Goal: Use online tool/utility: Utilize a website feature to perform a specific function

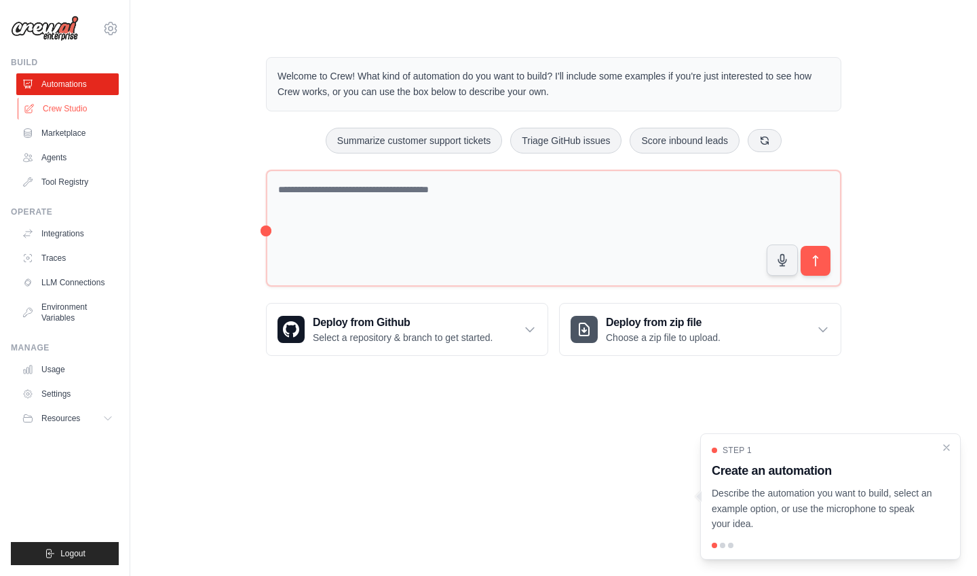
click at [88, 105] on link "Crew Studio" at bounding box center [69, 109] width 102 height 22
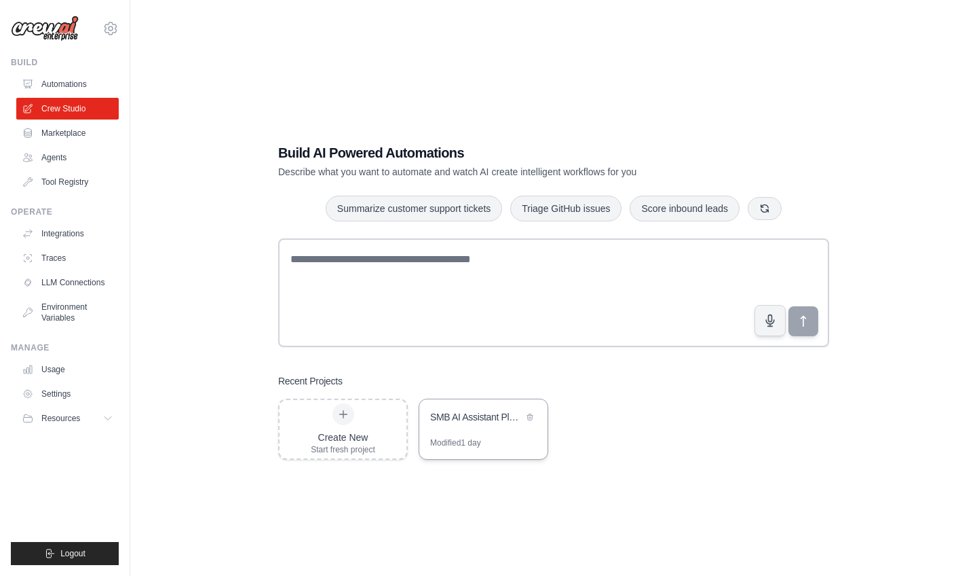
click at [431, 417] on div "SMB AI Assistant Platform" at bounding box center [476, 417] width 93 height 14
click at [63, 229] on link "Integrations" at bounding box center [69, 234] width 102 height 22
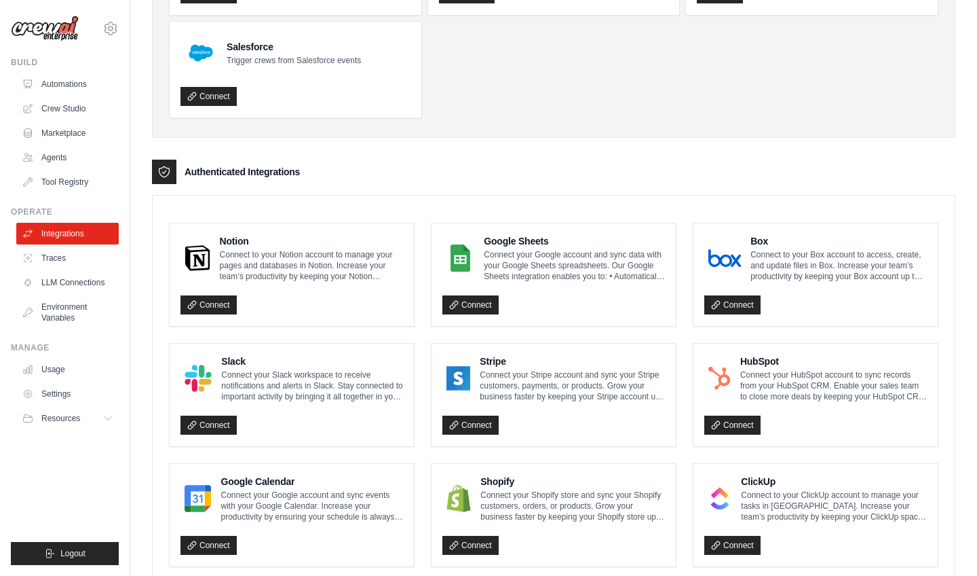
scroll to position [288, 0]
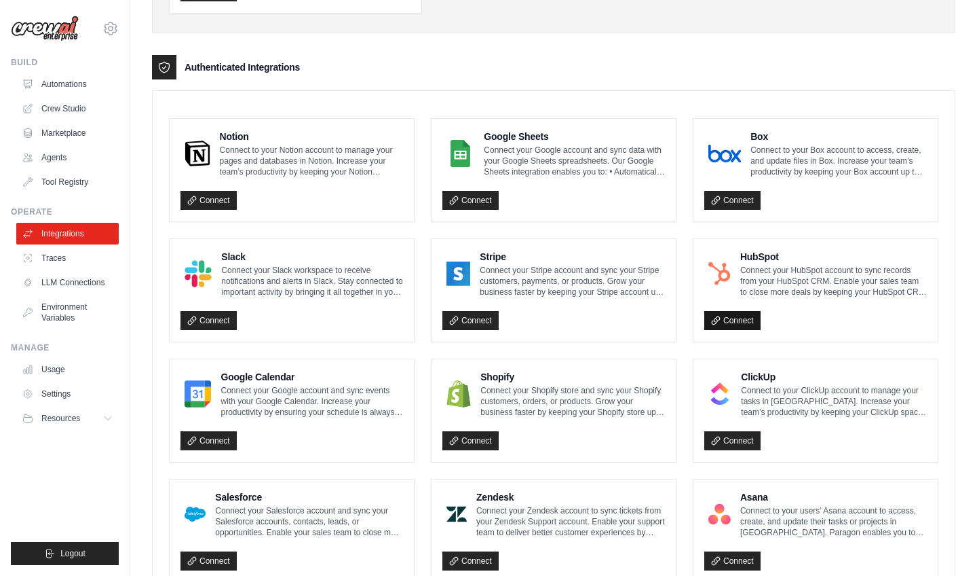
click at [713, 318] on icon at bounding box center [716, 321] width 10 height 10
click at [740, 320] on link "Connect" at bounding box center [733, 320] width 56 height 19
click at [714, 322] on icon at bounding box center [715, 319] width 7 height 7
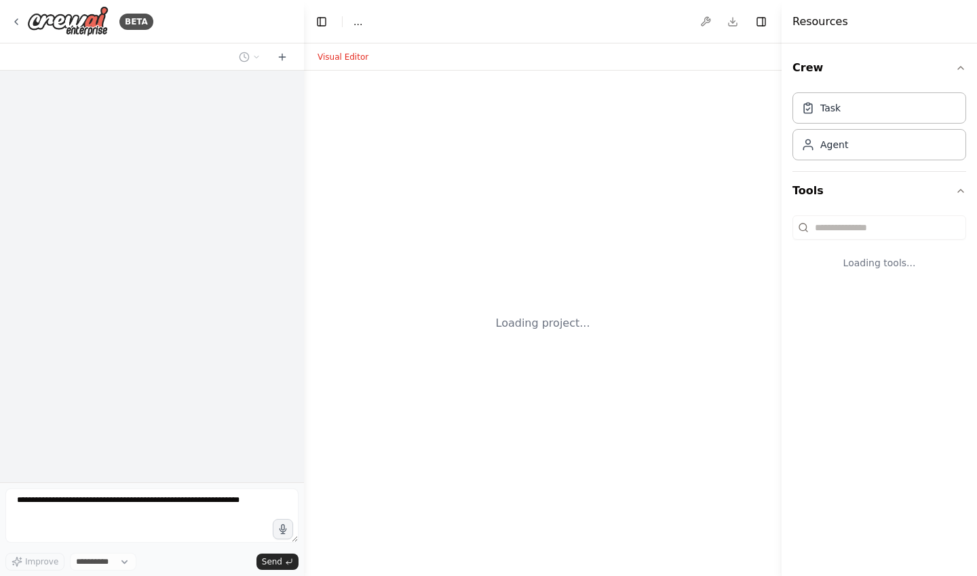
select select "****"
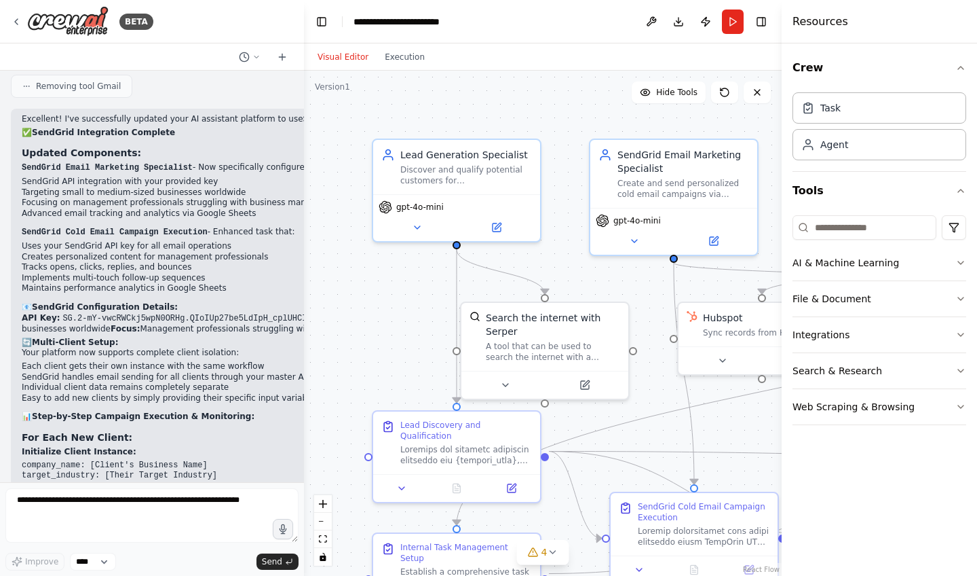
scroll to position [3897, 0]
click at [252, 547] on li "SendGrid Cold Email Campaign Execution → Sends personalized emails via SendGrid" at bounding box center [298, 553] width 552 height 12
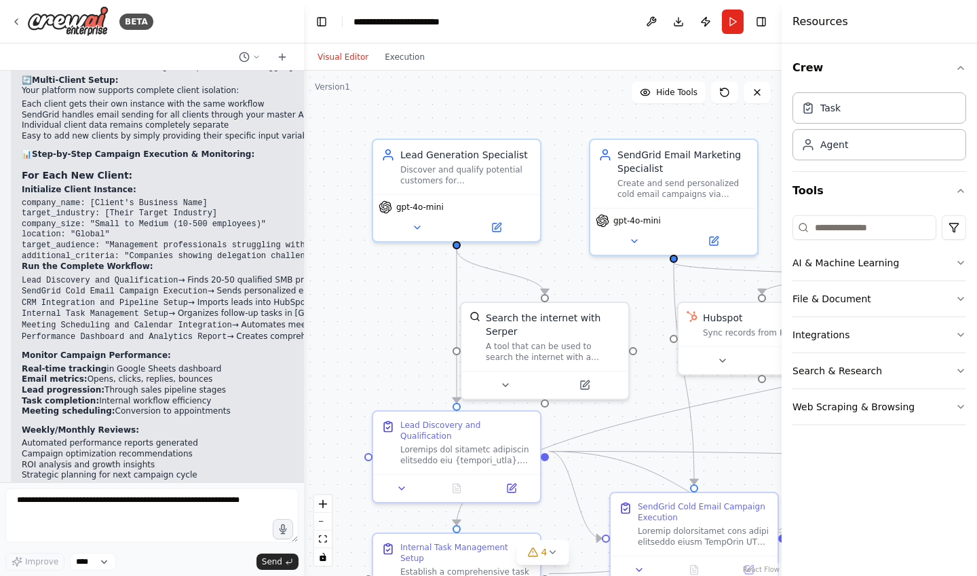
scroll to position [0, 0]
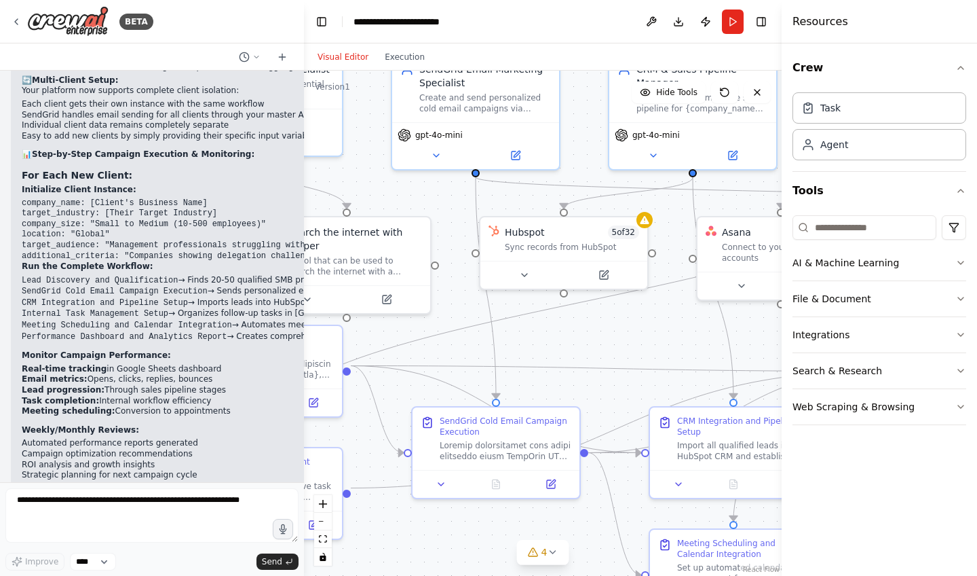
drag, startPoint x: 599, startPoint y: 288, endPoint x: 401, endPoint y: 202, distance: 215.8
click at [401, 202] on div ".deletable-edge-delete-btn { width: 20px; height: 20px; border: 0px solid #ffff…" at bounding box center [543, 323] width 478 height 505
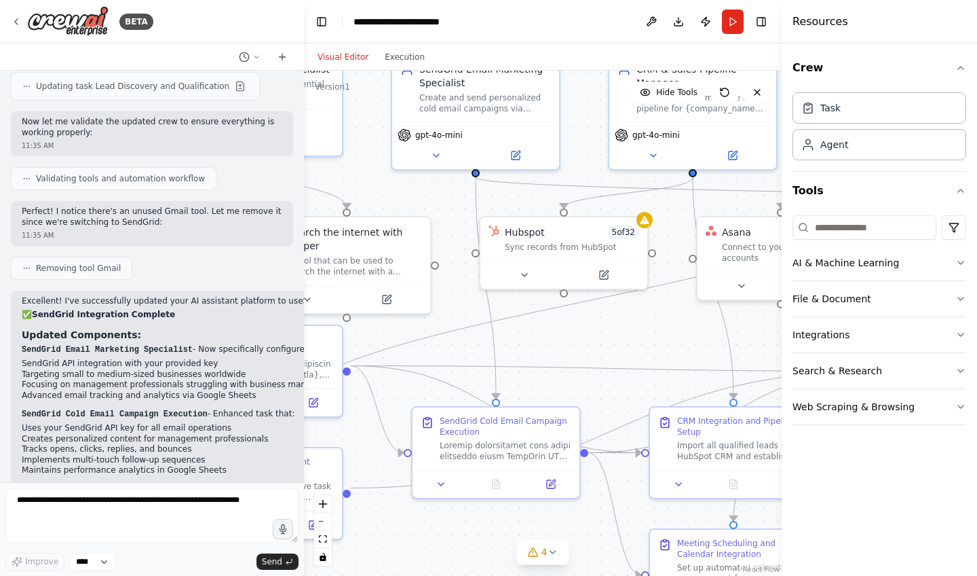
scroll to position [3570, 0]
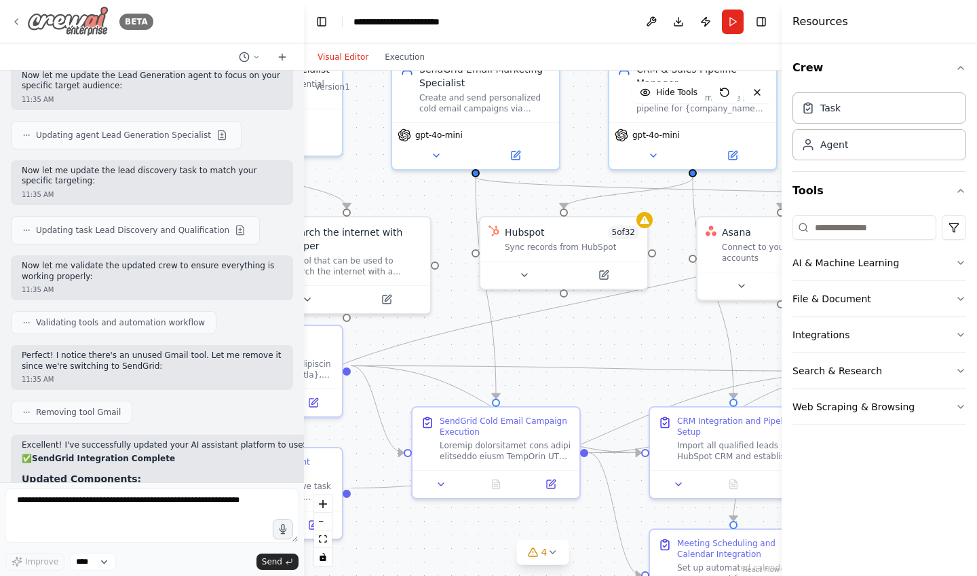
click at [86, 33] on img at bounding box center [67, 21] width 81 height 31
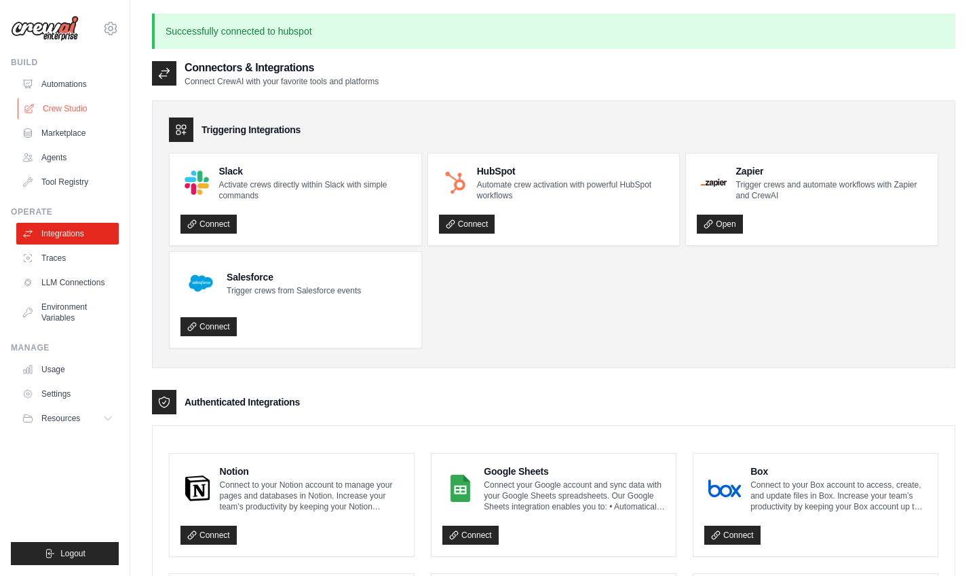
click at [81, 105] on link "Crew Studio" at bounding box center [69, 109] width 102 height 22
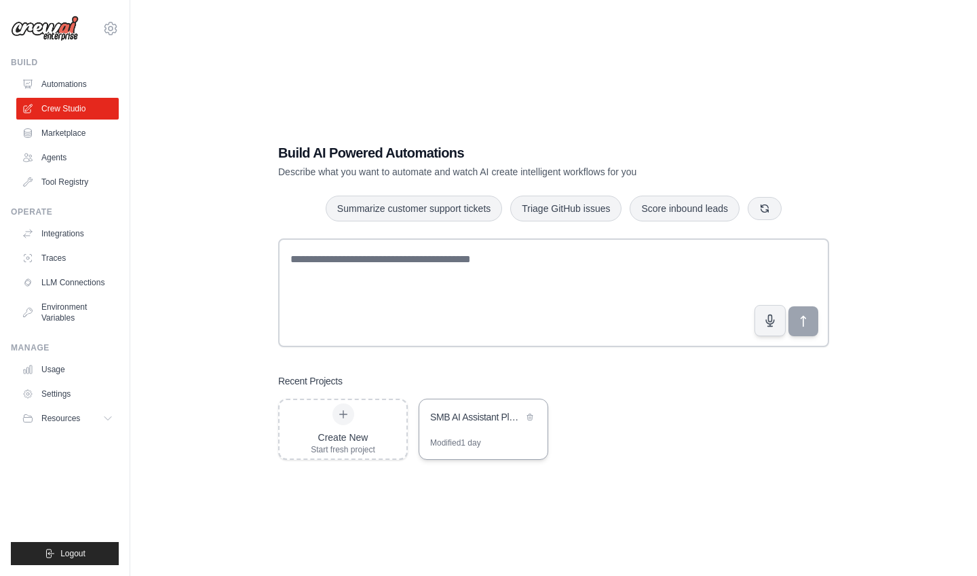
click at [513, 417] on div "SMB AI Assistant Platform" at bounding box center [476, 417] width 93 height 14
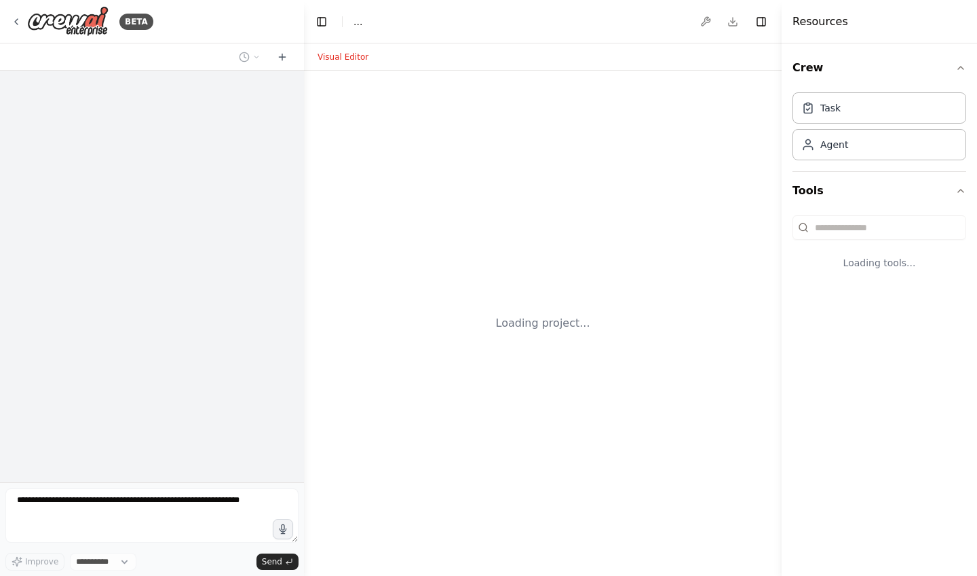
select select "****"
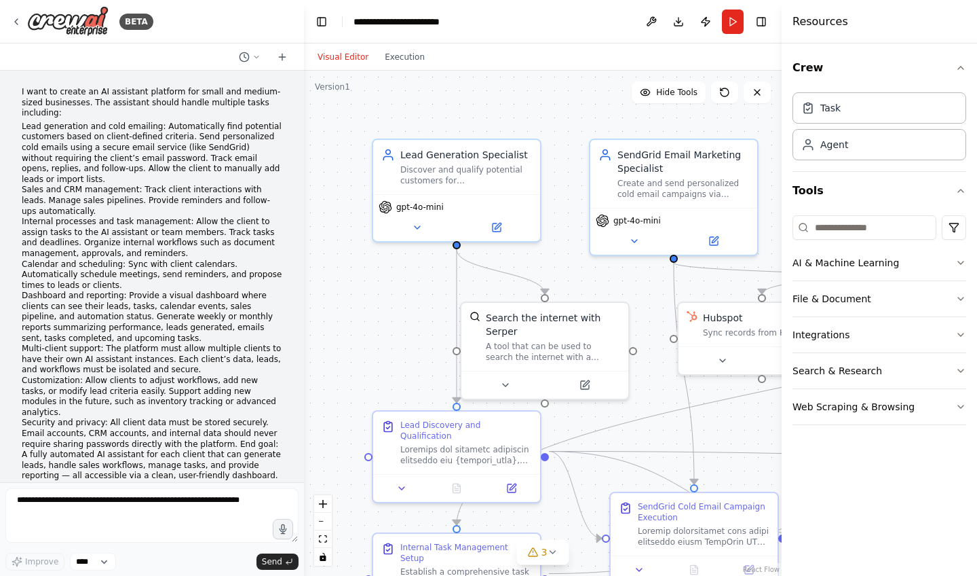
scroll to position [4147, 0]
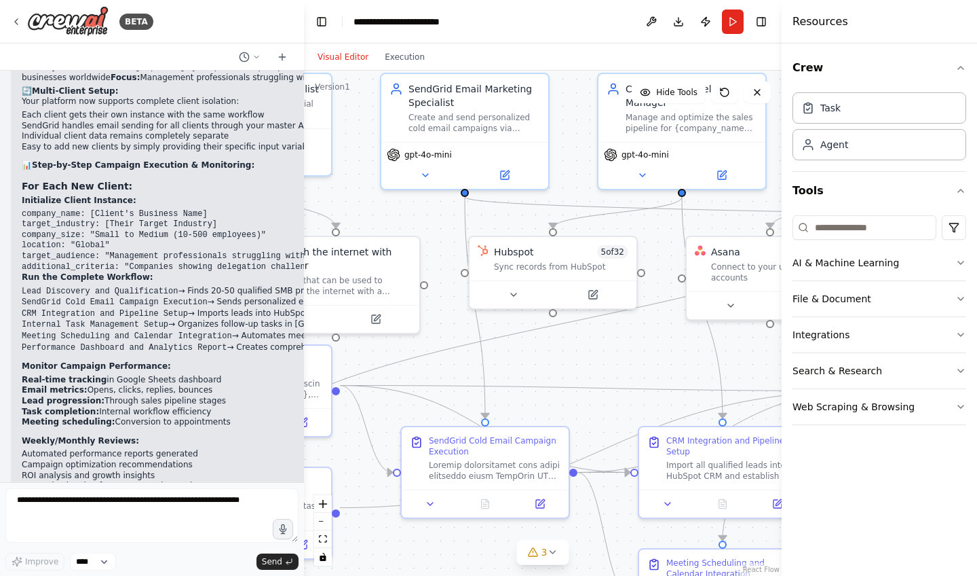
drag, startPoint x: 597, startPoint y: 278, endPoint x: 388, endPoint y: 212, distance: 219.2
click at [388, 212] on div ".deletable-edge-delete-btn { width: 20px; height: 20px; border: 0px solid #ffff…" at bounding box center [543, 323] width 478 height 505
click at [582, 253] on div "Hubspot 5 of 32" at bounding box center [561, 249] width 134 height 14
click at [519, 297] on button at bounding box center [513, 292] width 77 height 16
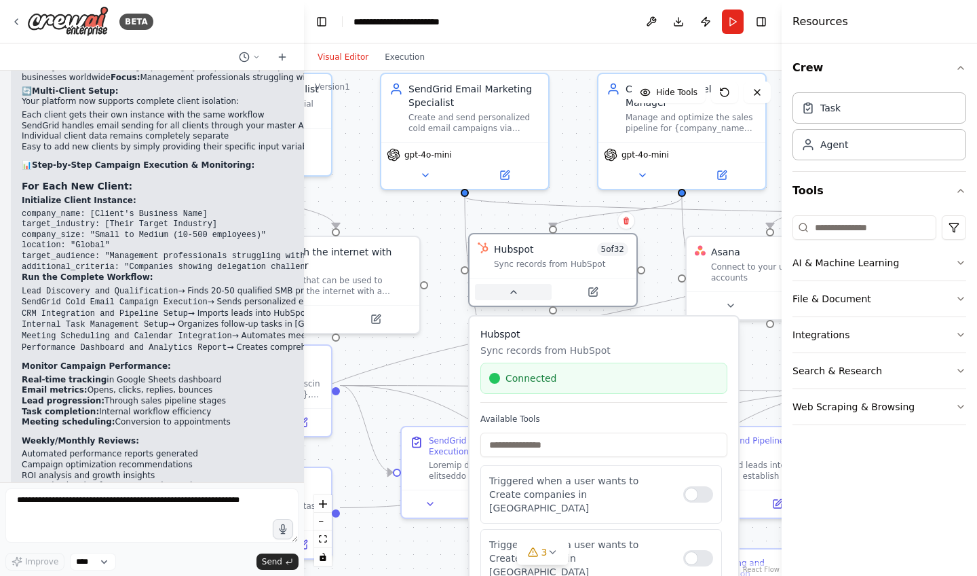
click at [518, 296] on icon at bounding box center [513, 291] width 11 height 11
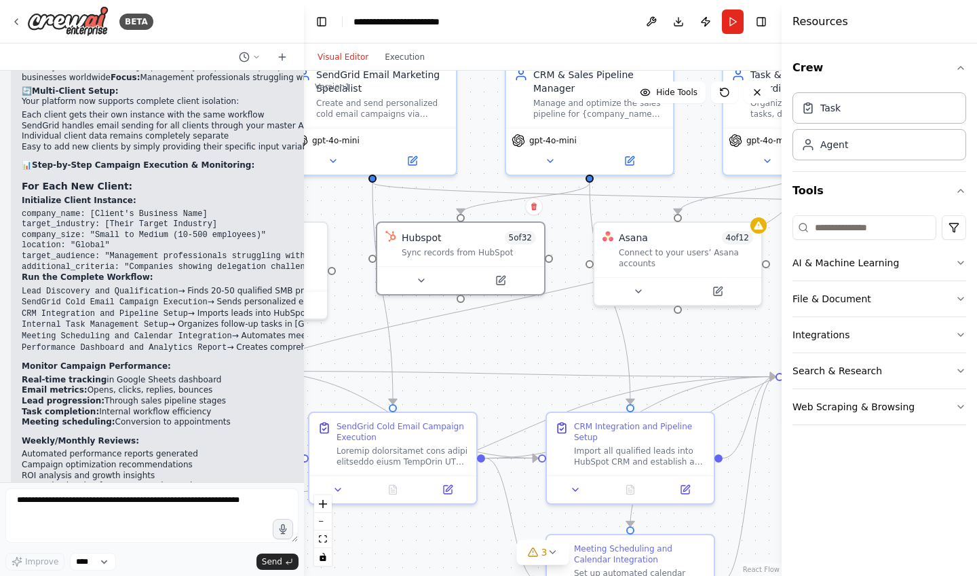
drag, startPoint x: 504, startPoint y: 357, endPoint x: 411, endPoint y: 343, distance: 93.4
click at [411, 343] on div ".deletable-edge-delete-btn { width: 20px; height: 20px; border: 0px solid #ffff…" at bounding box center [543, 323] width 478 height 505
click at [863, 85] on button "Crew" at bounding box center [880, 68] width 174 height 38
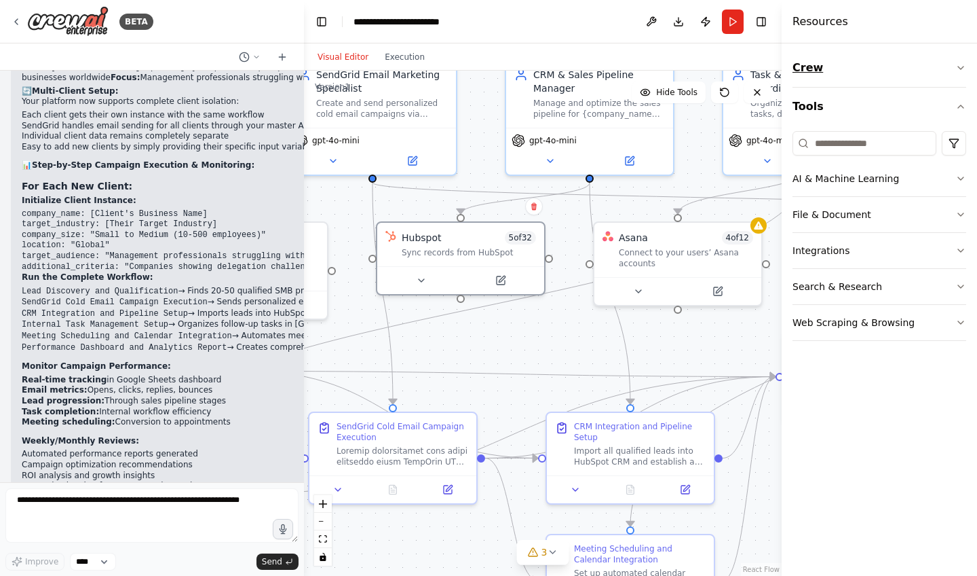
click at [863, 85] on button "Crew" at bounding box center [880, 68] width 174 height 38
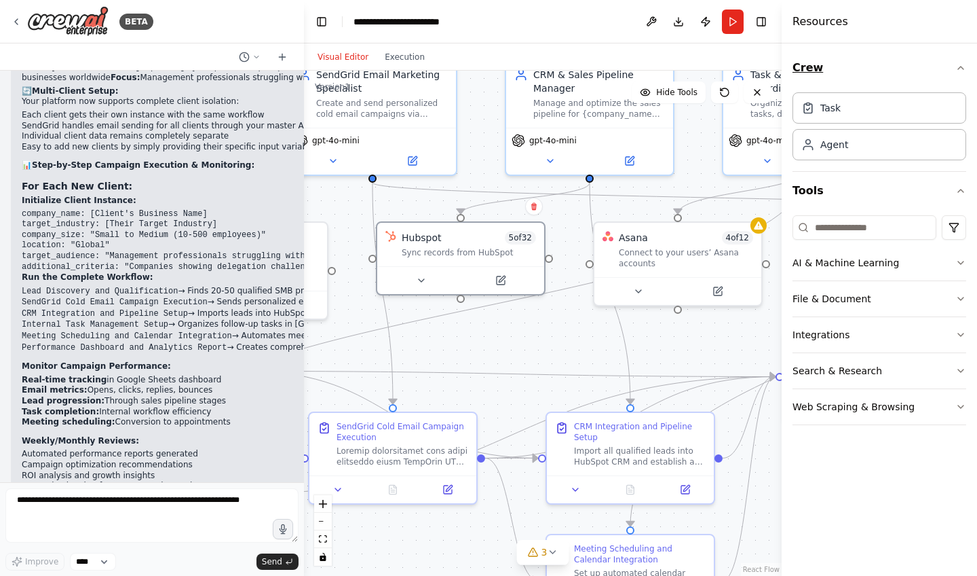
click at [865, 71] on button "Crew" at bounding box center [880, 68] width 174 height 38
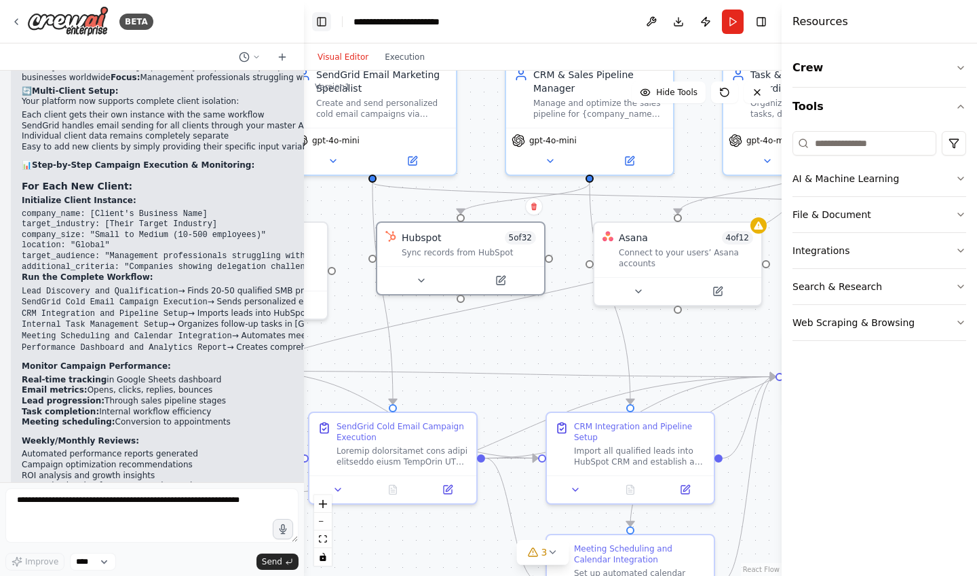
click at [313, 26] on button "Toggle Left Sidebar" at bounding box center [321, 21] width 19 height 19
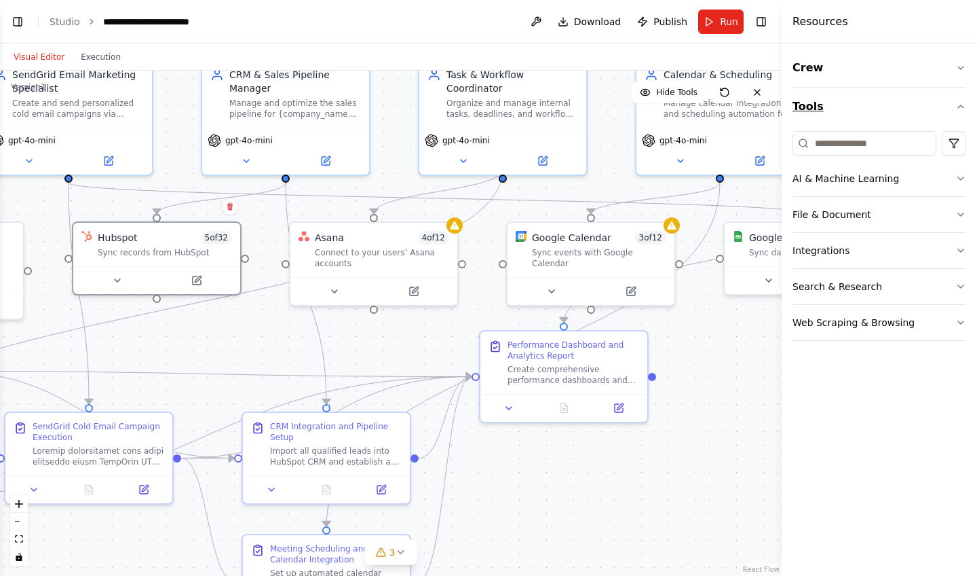
click at [875, 105] on button "Tools" at bounding box center [880, 107] width 174 height 38
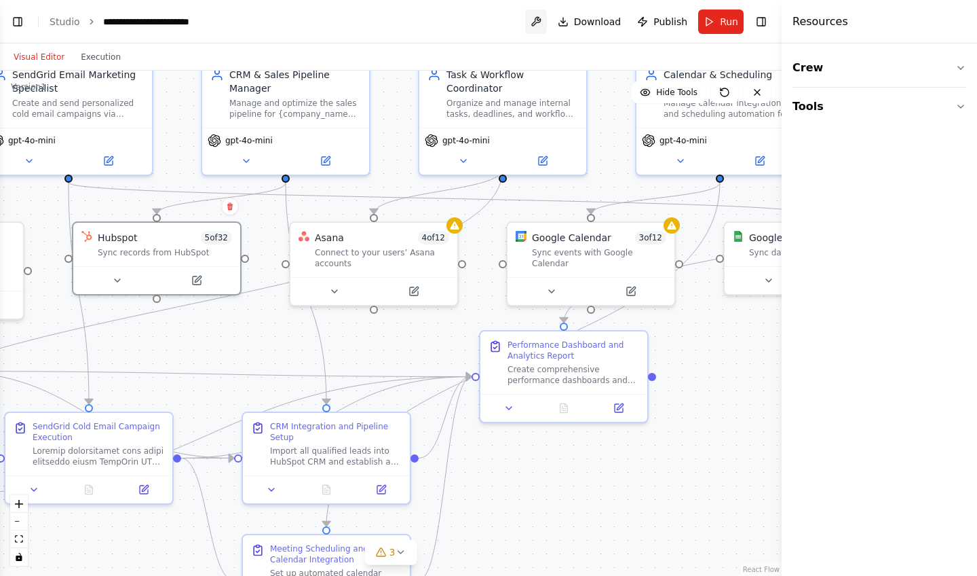
click at [544, 22] on button at bounding box center [536, 22] width 22 height 24
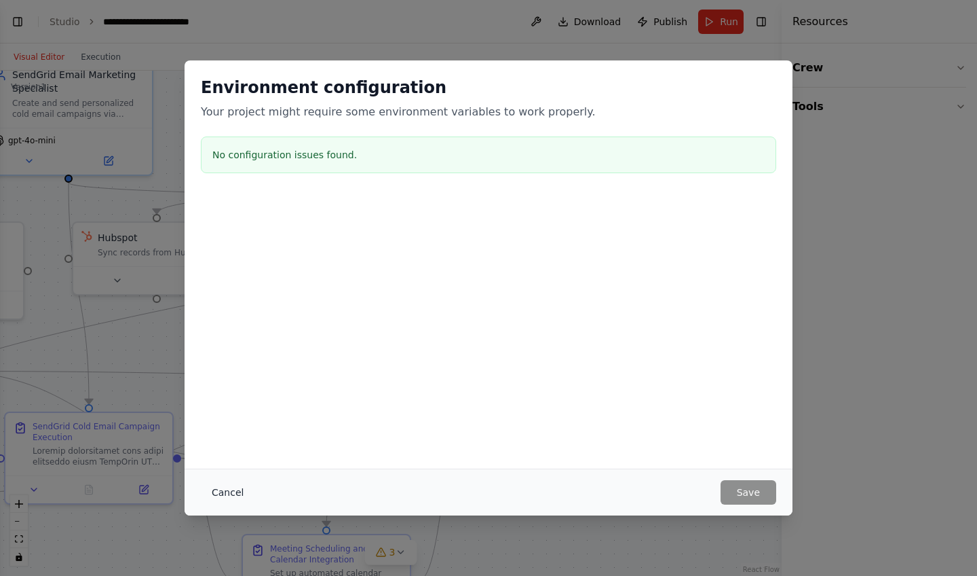
click at [211, 490] on button "Cancel" at bounding box center [228, 492] width 54 height 24
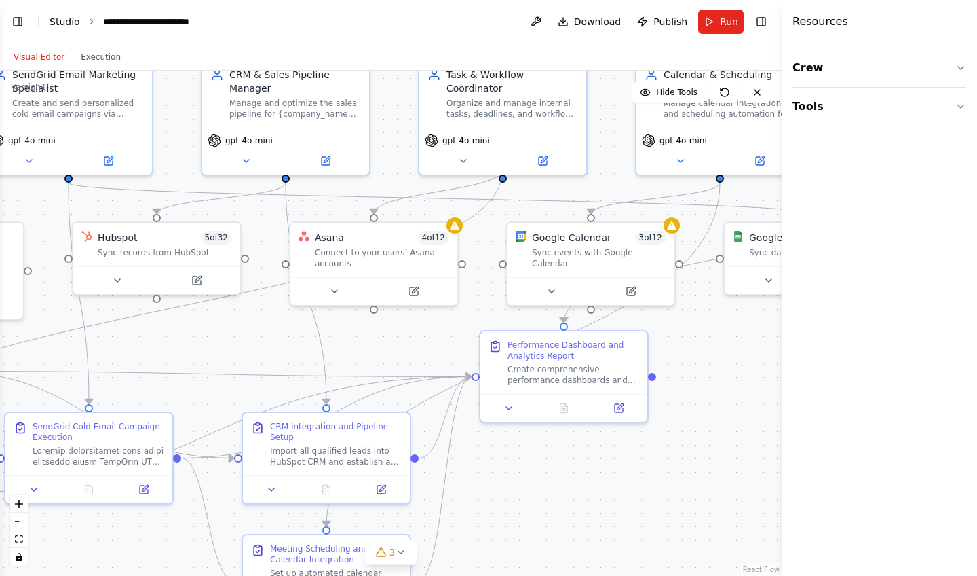
click at [76, 19] on link "Studio" at bounding box center [65, 21] width 31 height 11
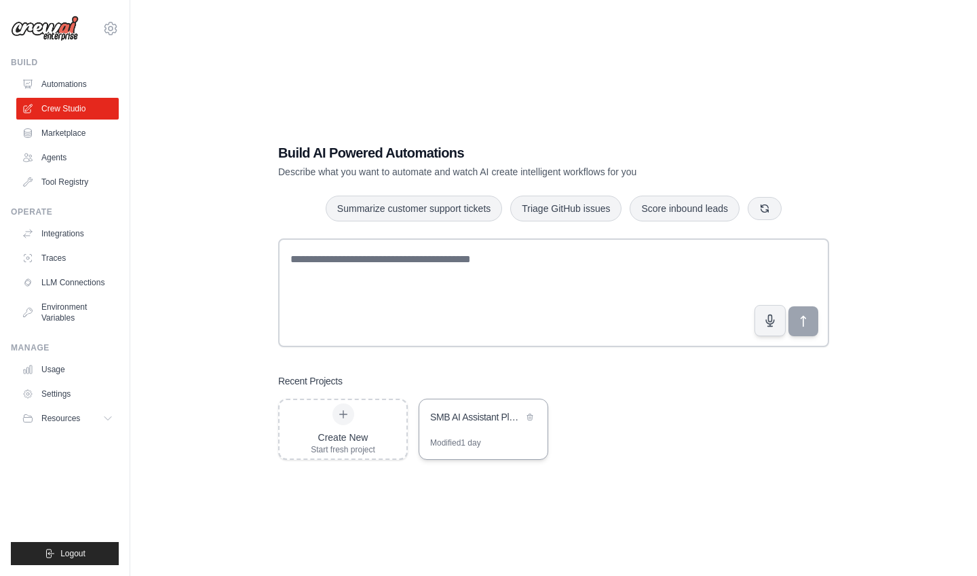
click at [459, 418] on div "SMB AI Assistant Platform" at bounding box center [476, 417] width 93 height 14
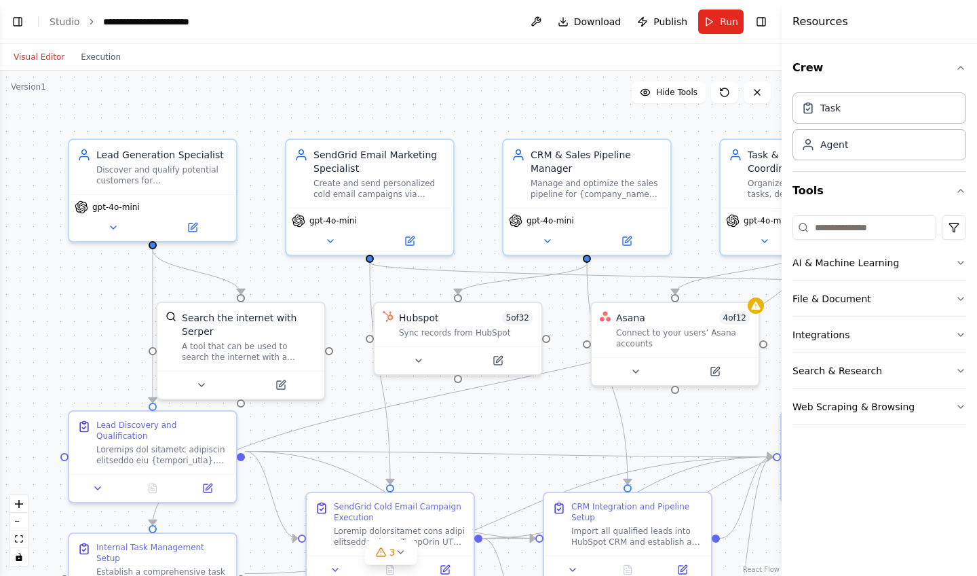
scroll to position [4158, 0]
click at [27, 14] on header "**********" at bounding box center [391, 21] width 782 height 43
click at [26, 24] on button "Toggle Left Sidebar" at bounding box center [17, 21] width 19 height 19
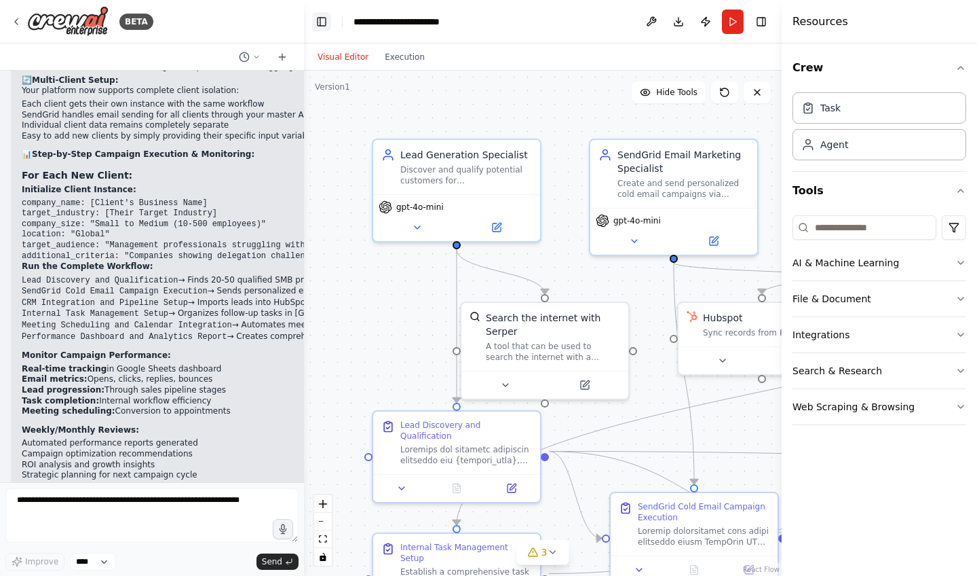
click at [318, 26] on button "Toggle Left Sidebar" at bounding box center [321, 21] width 19 height 19
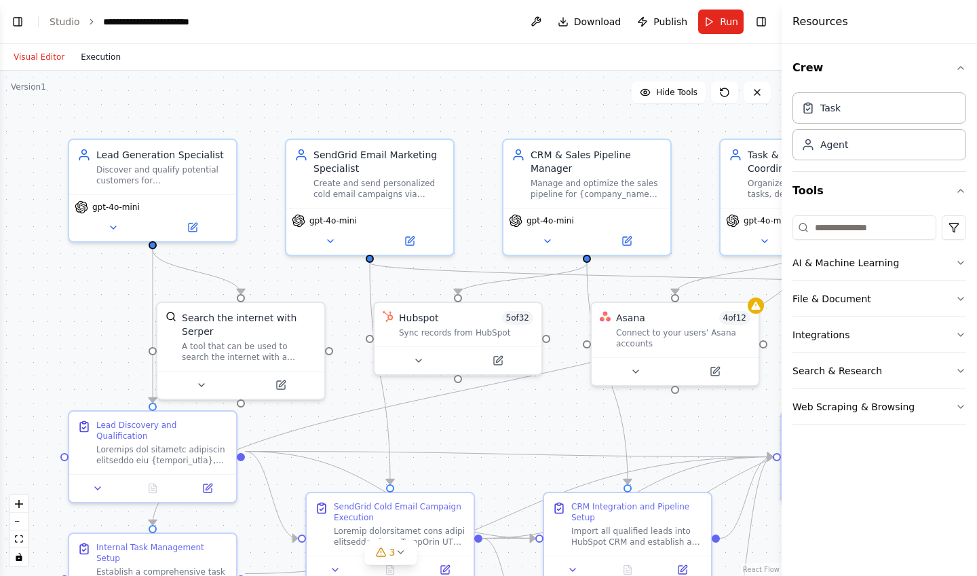
click at [108, 52] on button "Execution" at bounding box center [101, 57] width 56 height 16
click at [17, 50] on button "Visual Editor" at bounding box center [38, 57] width 67 height 16
click at [698, 86] on button "Hide Tools" at bounding box center [669, 92] width 74 height 22
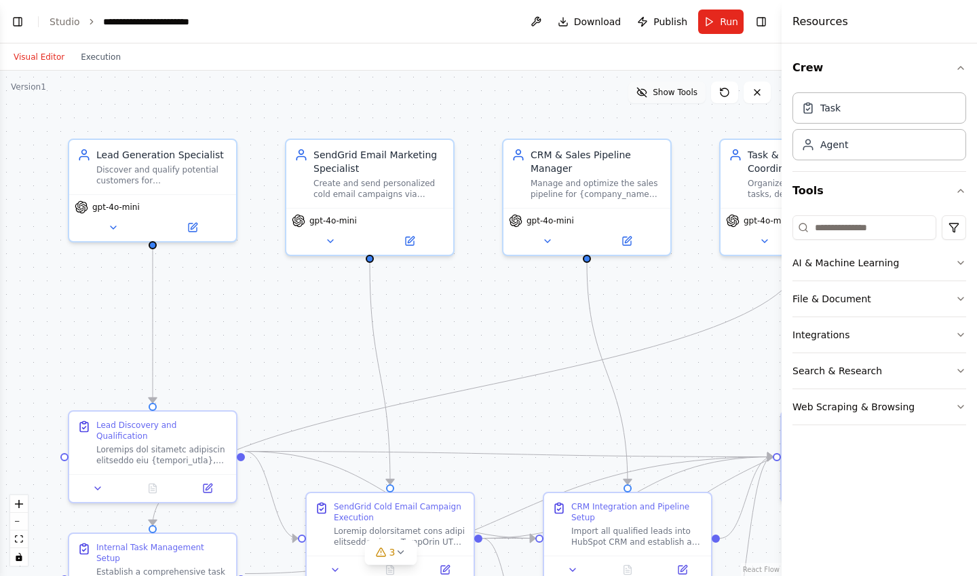
click at [694, 89] on span "Show Tools" at bounding box center [675, 92] width 45 height 11
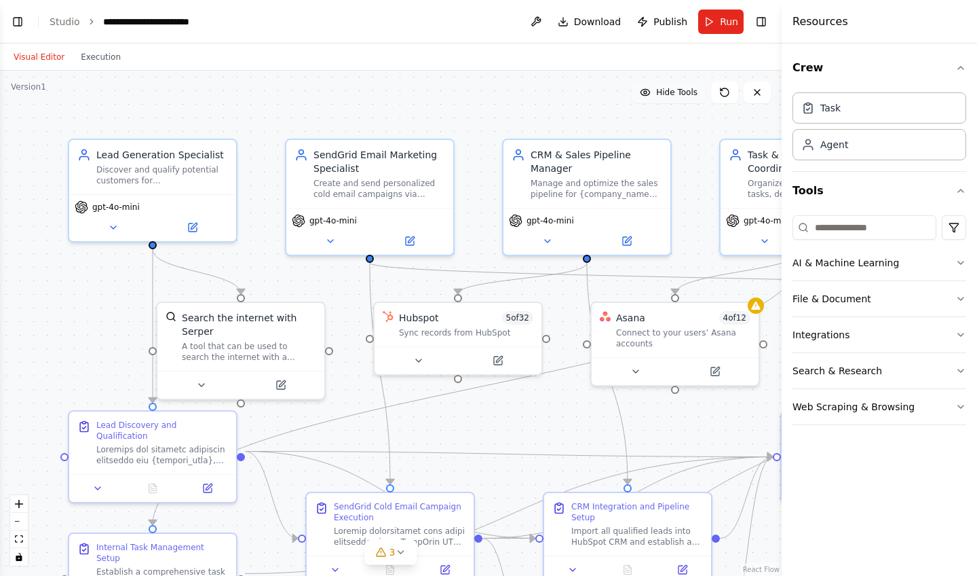
click at [694, 90] on span "Hide Tools" at bounding box center [676, 92] width 41 height 11
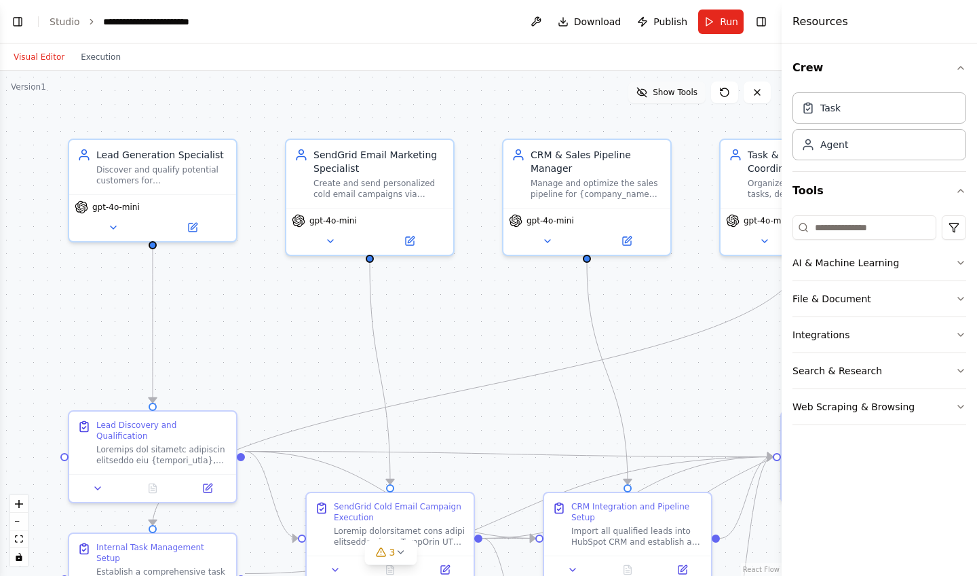
click at [694, 90] on span "Show Tools" at bounding box center [675, 92] width 45 height 11
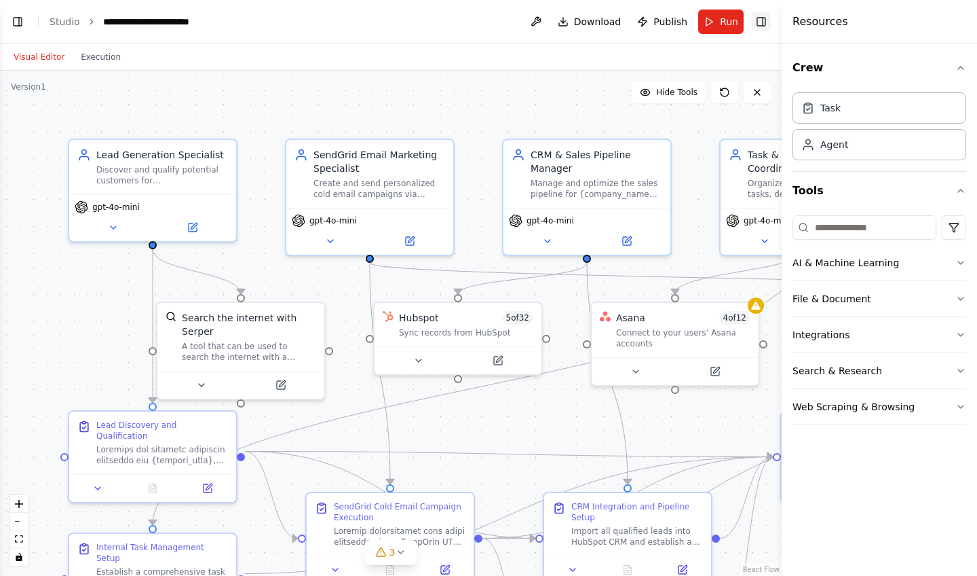
click at [756, 26] on button "Toggle Right Sidebar" at bounding box center [761, 21] width 19 height 19
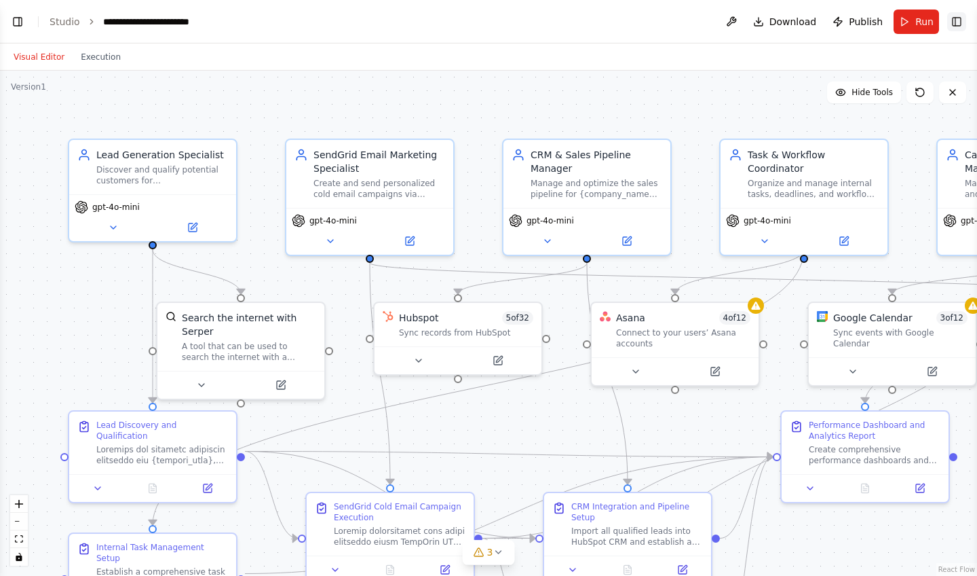
click at [958, 28] on button "Toggle Right Sidebar" at bounding box center [956, 21] width 19 height 19
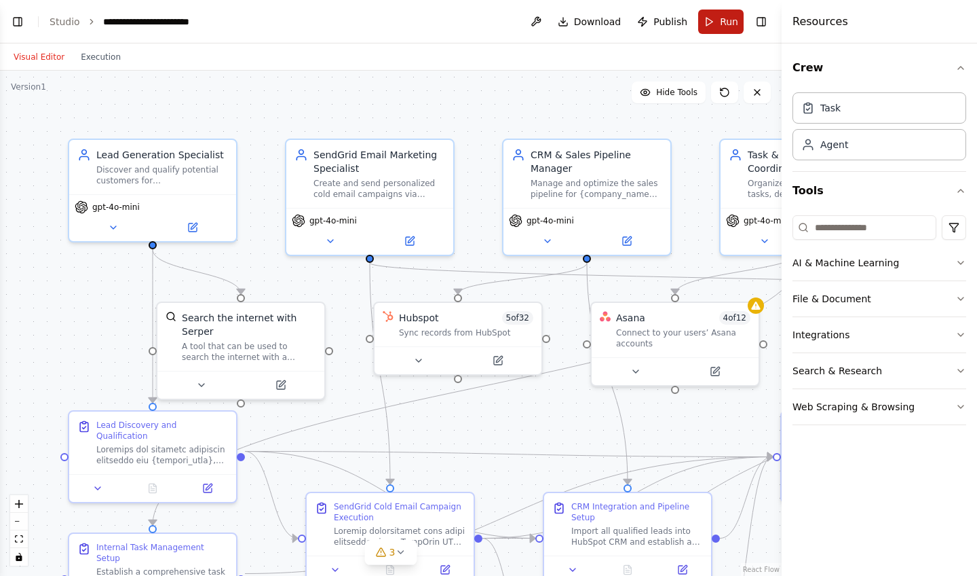
click at [710, 28] on button "Run" at bounding box center [720, 22] width 45 height 24
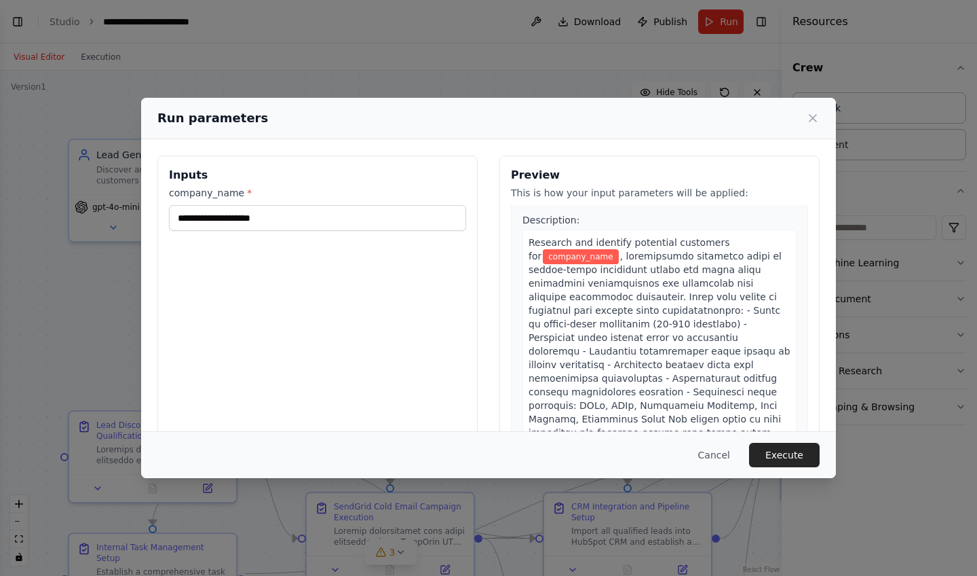
scroll to position [0, 0]
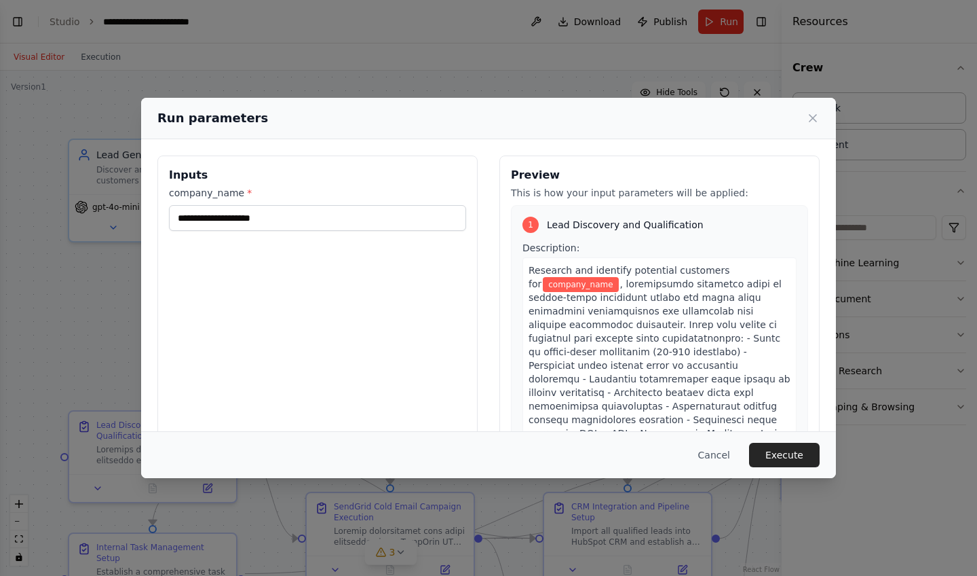
click at [820, 125] on div "Run parameters" at bounding box center [488, 118] width 695 height 41
click at [806, 117] on div "Run parameters" at bounding box center [488, 118] width 662 height 19
click at [811, 118] on icon at bounding box center [813, 118] width 14 height 14
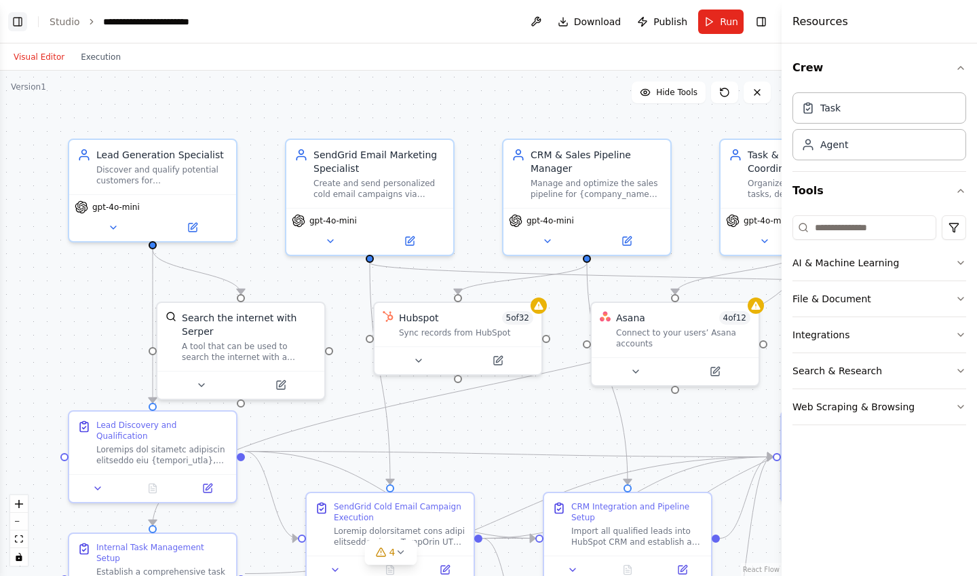
click at [24, 20] on button "Toggle Left Sidebar" at bounding box center [17, 21] width 19 height 19
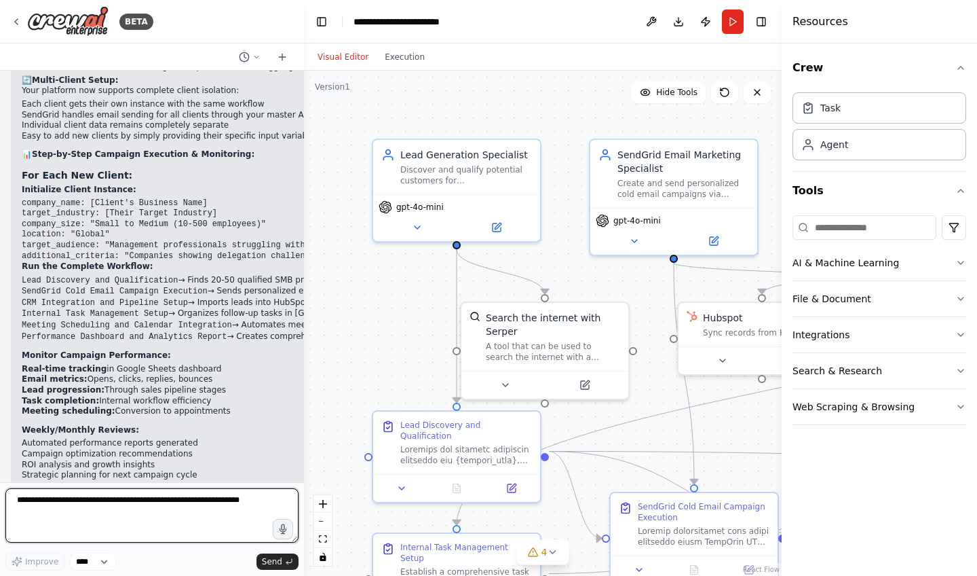
click at [92, 524] on textarea at bounding box center [151, 515] width 293 height 54
paste textarea "**********"
type textarea "**********"
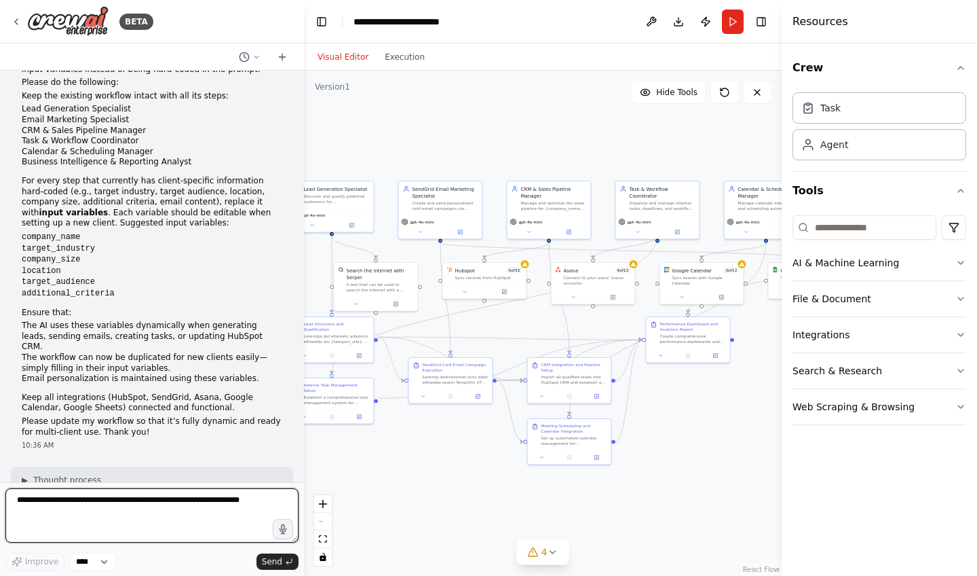
scroll to position [4842, 0]
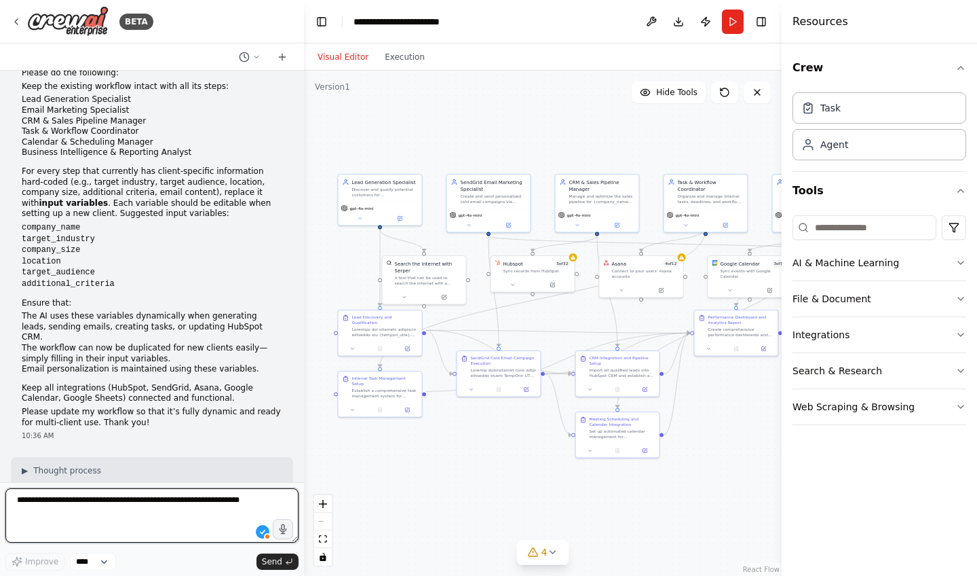
drag, startPoint x: 387, startPoint y: 288, endPoint x: 302, endPoint y: 272, distance: 86.4
click at [302, 272] on div "BETA I want to create an AI assistant platform for small and medium-sized busin…" at bounding box center [488, 288] width 977 height 576
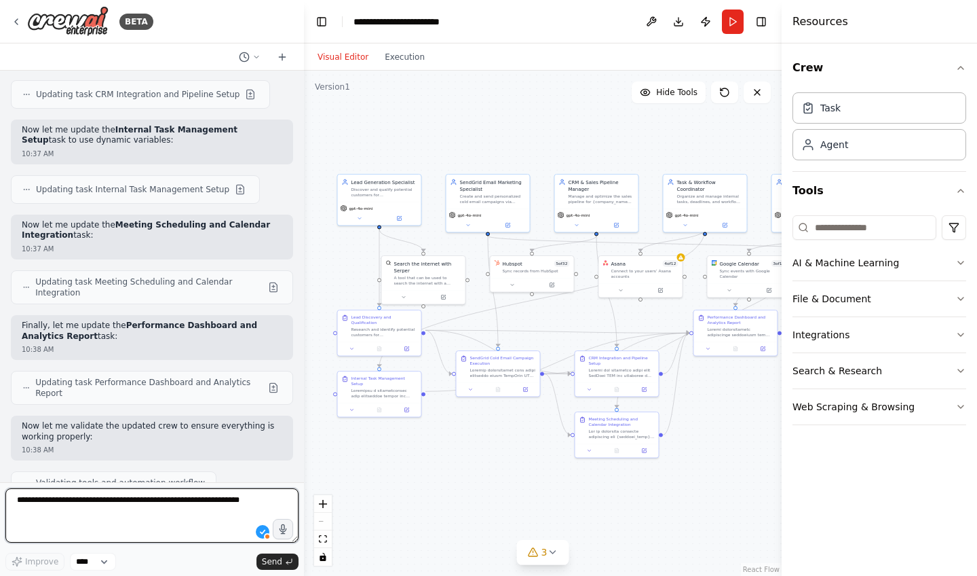
scroll to position [5826, 0]
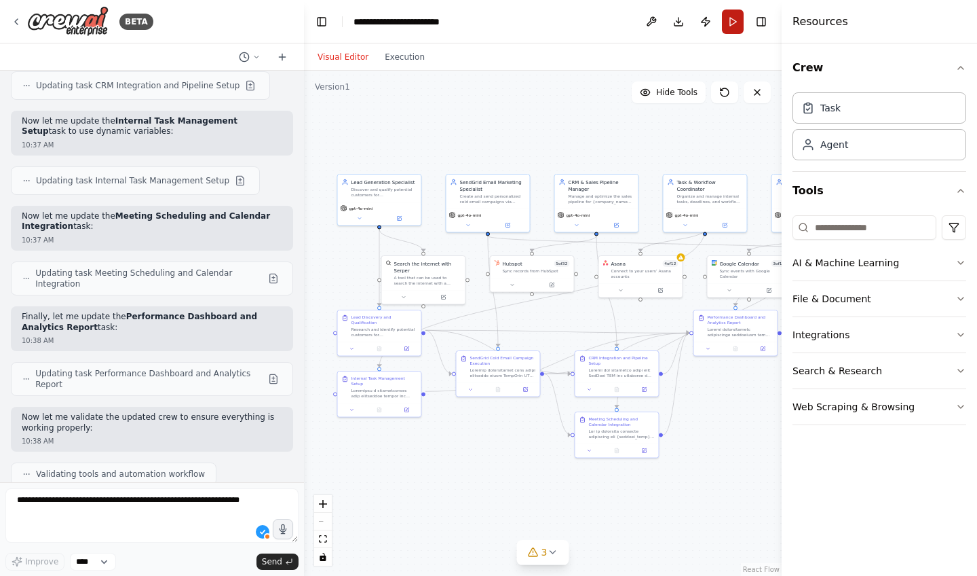
click at [736, 22] on button "Run" at bounding box center [733, 22] width 22 height 24
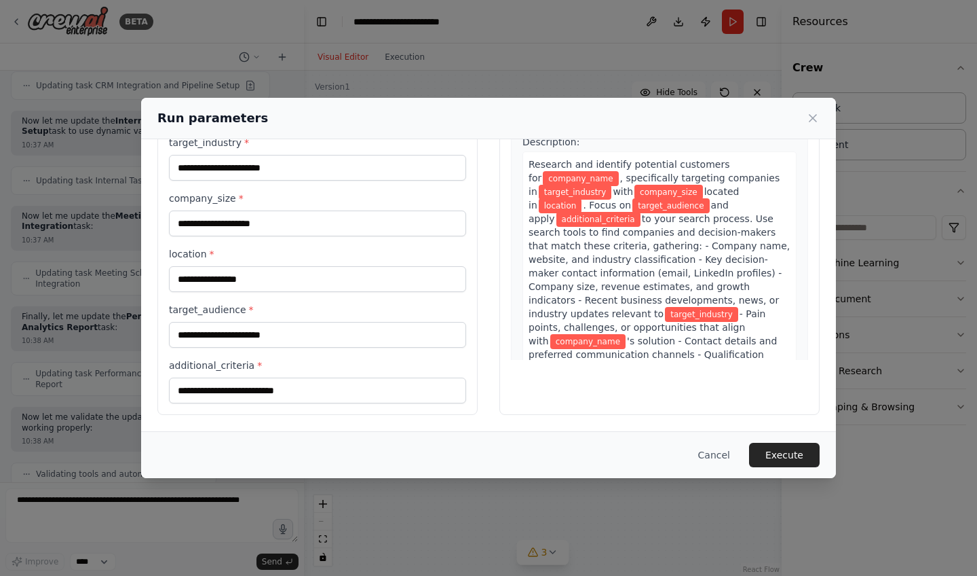
scroll to position [54, 0]
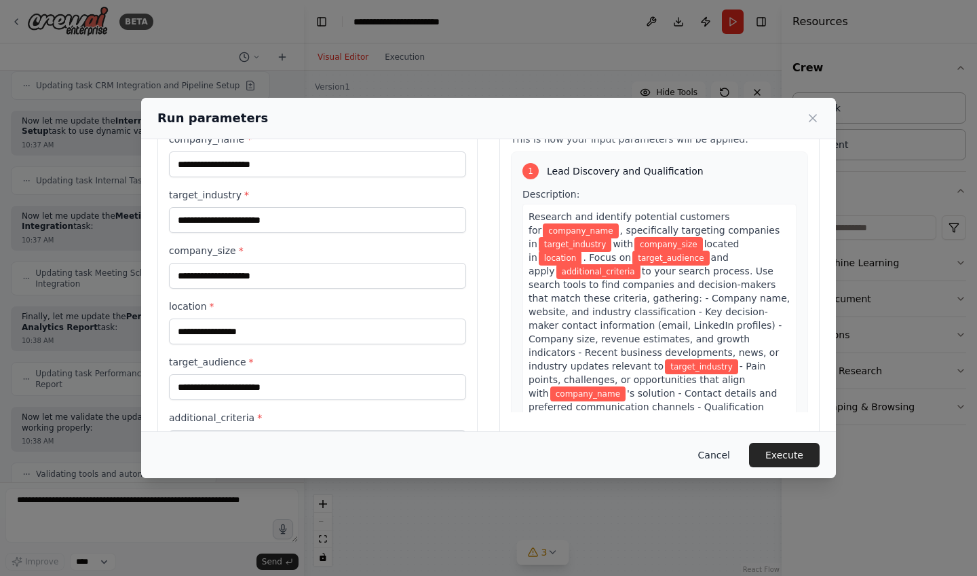
click at [709, 449] on button "Cancel" at bounding box center [715, 455] width 54 height 24
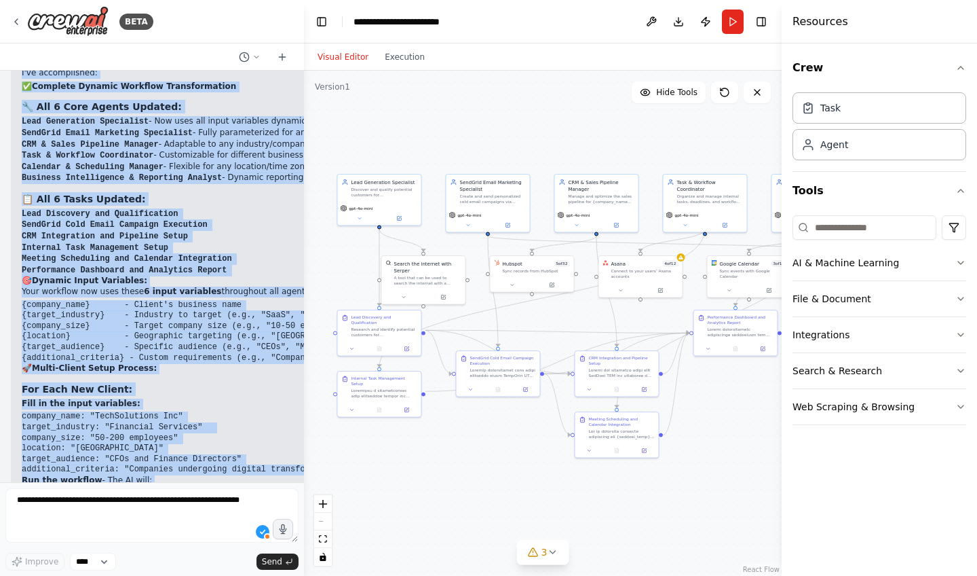
scroll to position [6531, 0]
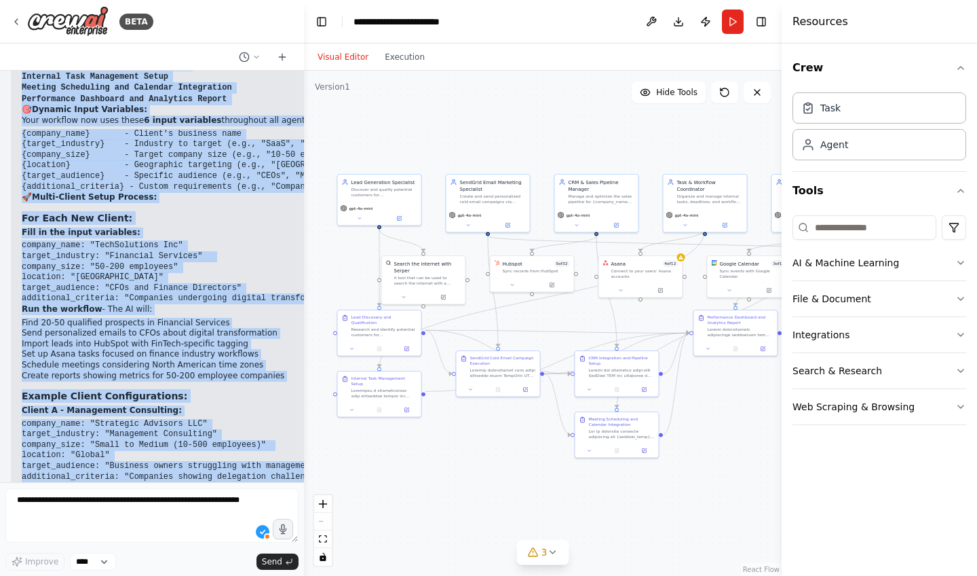
drag, startPoint x: 24, startPoint y: 250, endPoint x: 197, endPoint y: 459, distance: 271.5
click at [197, 459] on div "Perfect! Your AI Assistant workflow has been successfully updated to be fully d…" at bounding box center [271, 347] width 521 height 932
copy div "Perfect! Your AI Assistant workflow has been successfully updated to be fully d…"
click at [90, 24] on img at bounding box center [67, 21] width 81 height 31
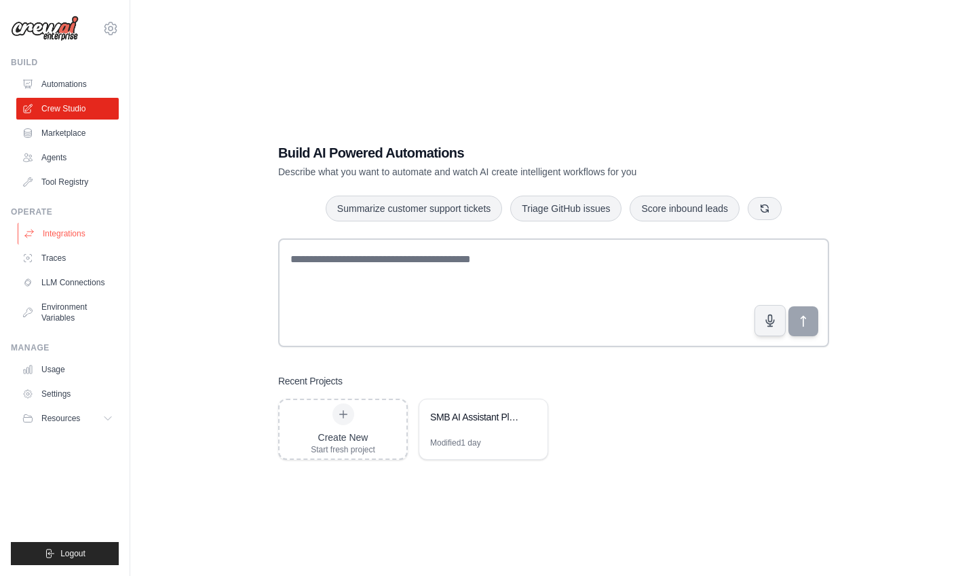
click at [67, 238] on link "Integrations" at bounding box center [69, 234] width 102 height 22
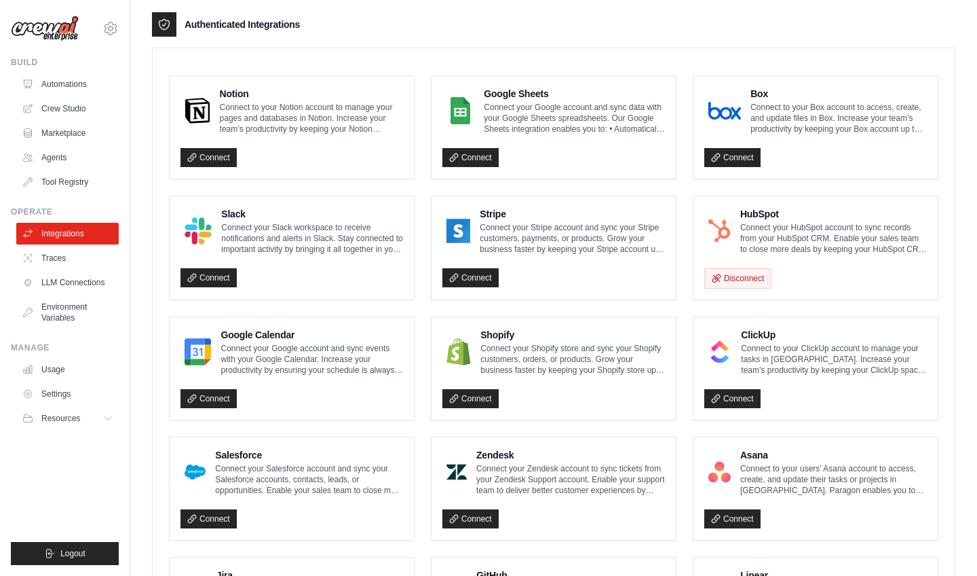
scroll to position [440, 0]
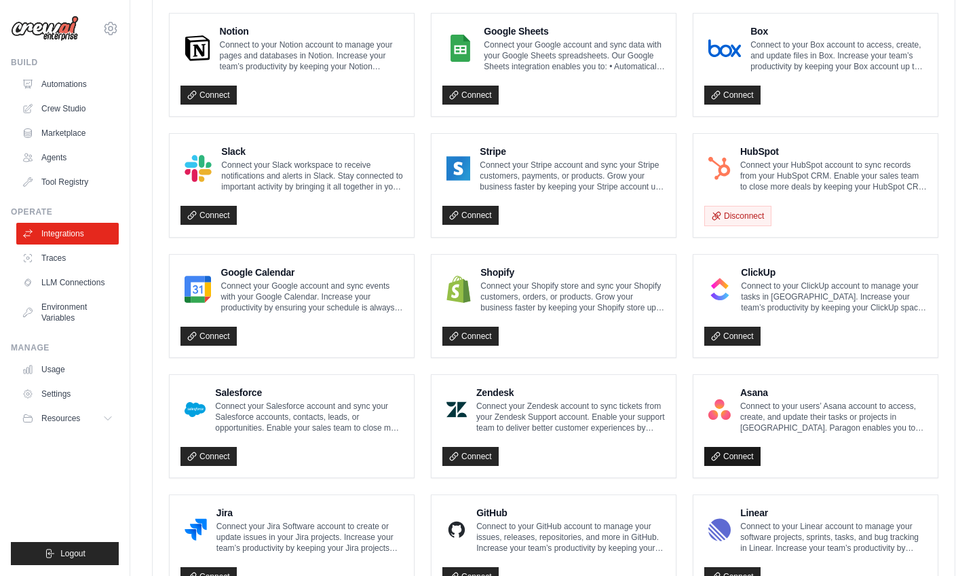
click at [714, 451] on icon at bounding box center [716, 456] width 10 height 10
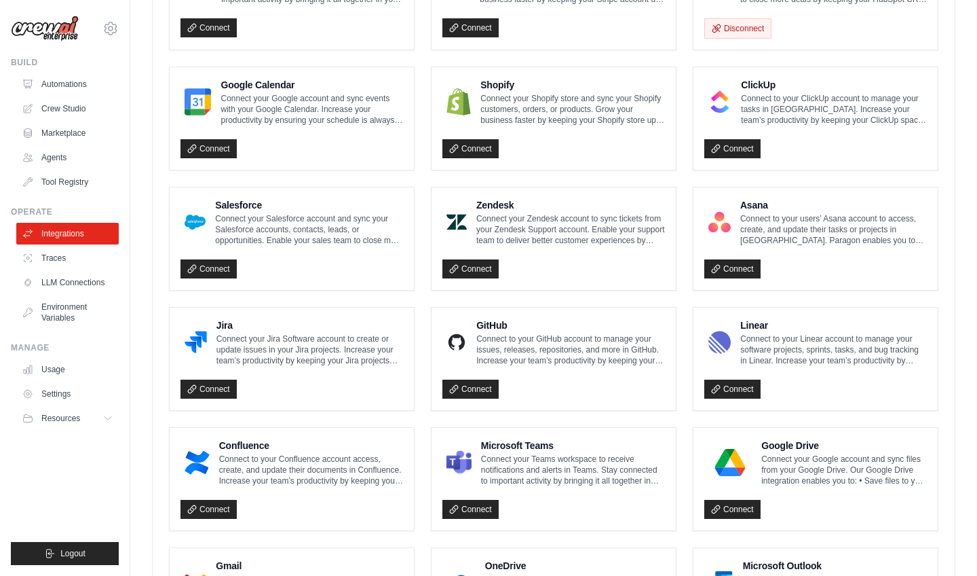
scroll to position [528, 0]
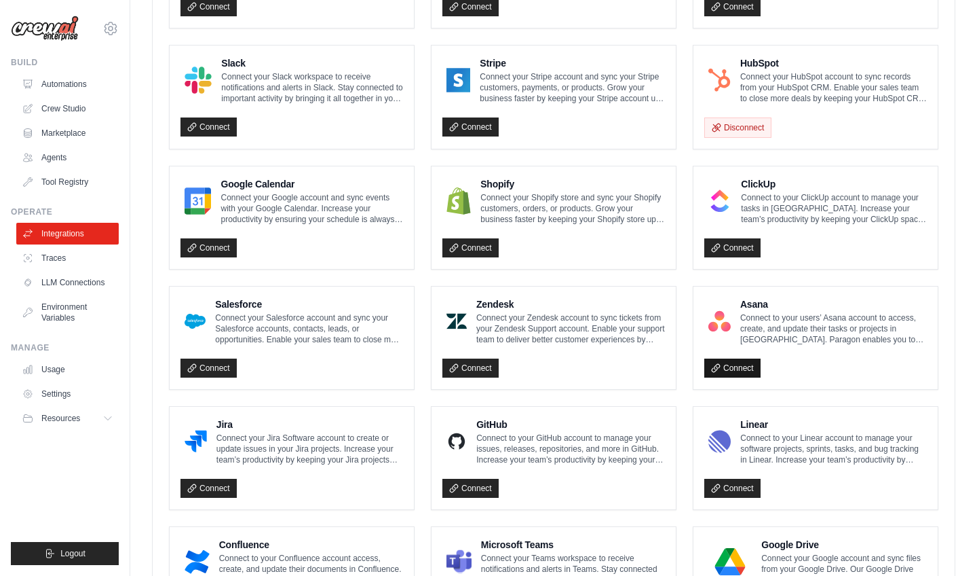
click at [713, 365] on icon at bounding box center [716, 368] width 10 height 10
click at [71, 106] on link "Crew Studio" at bounding box center [69, 109] width 102 height 22
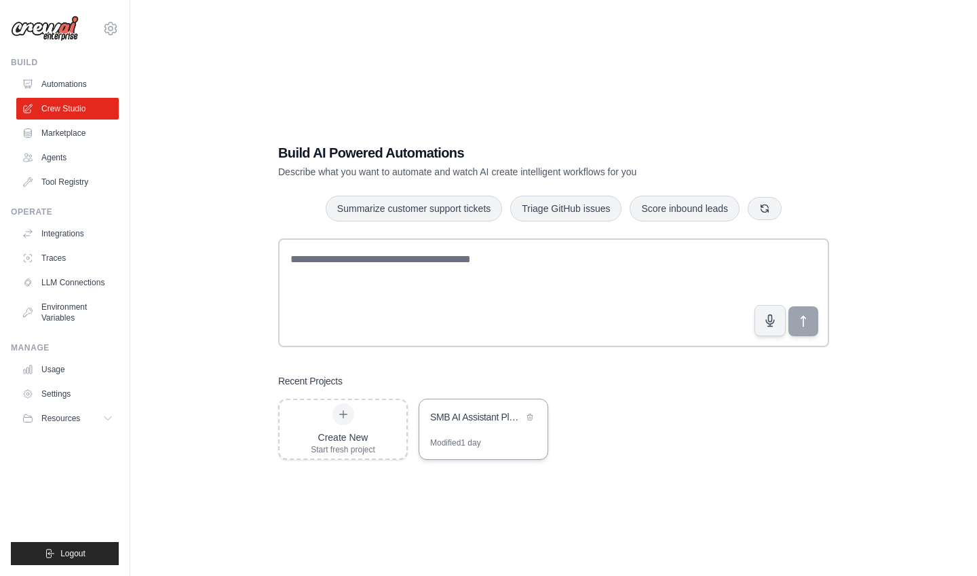
click at [504, 426] on div "SMB AI Assistant Platform" at bounding box center [476, 418] width 93 height 16
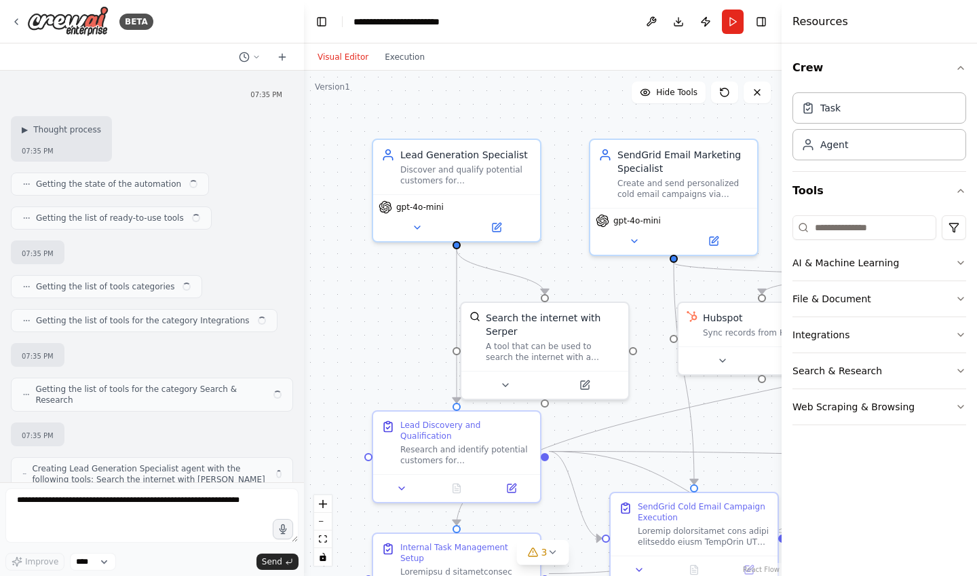
scroll to position [6477, 0]
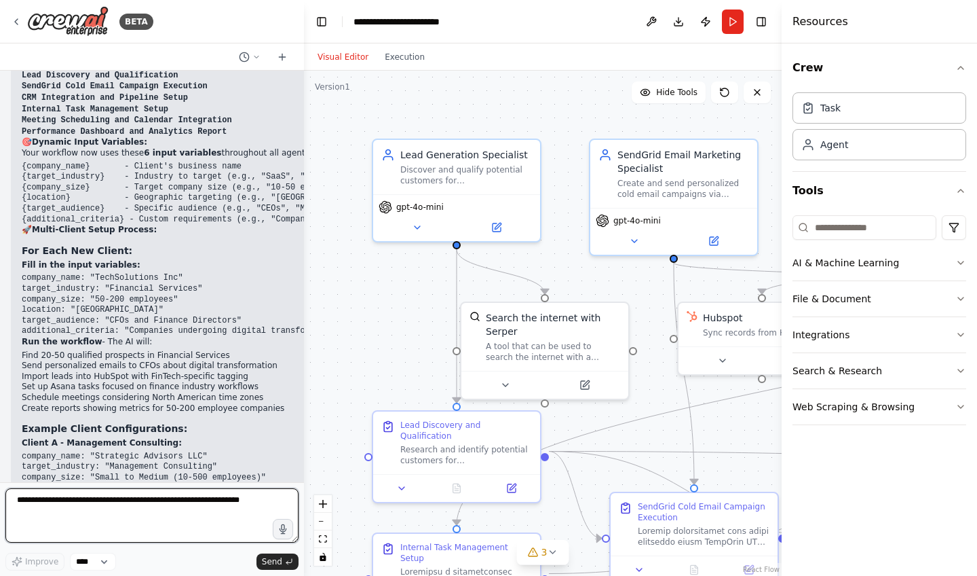
click at [40, 496] on textarea at bounding box center [151, 515] width 293 height 54
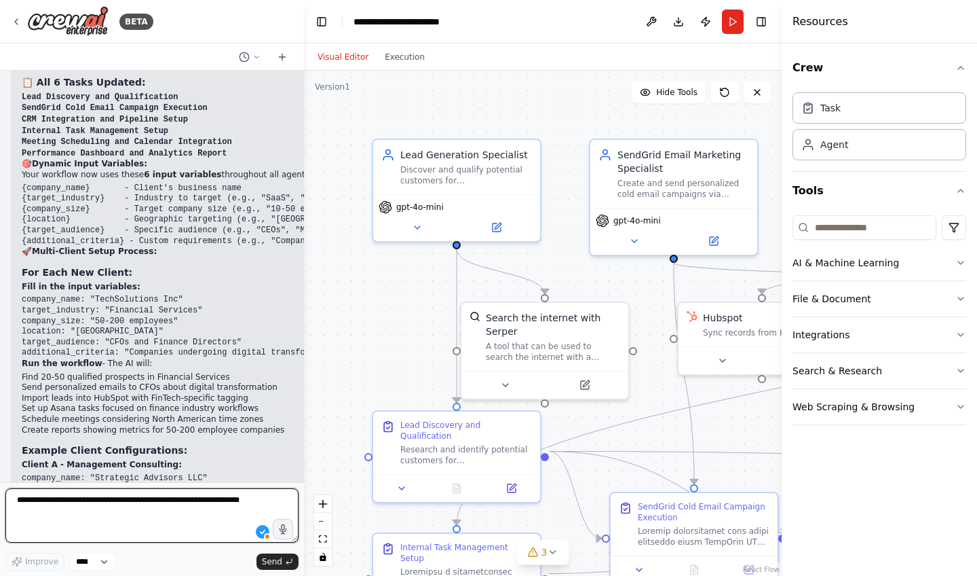
paste textarea "**********"
type textarea "**********"
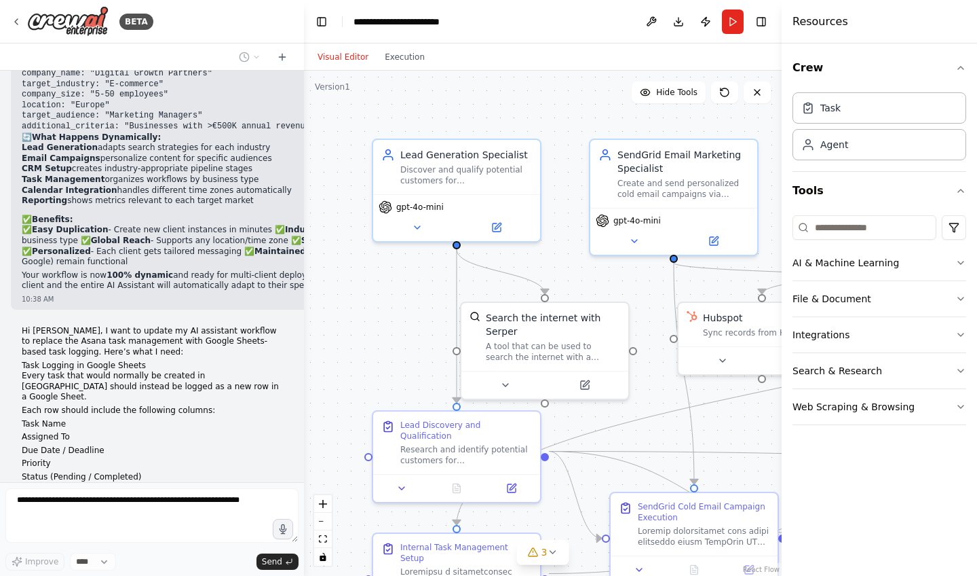
scroll to position [7045, 0]
